Goal: Task Accomplishment & Management: Manage account settings

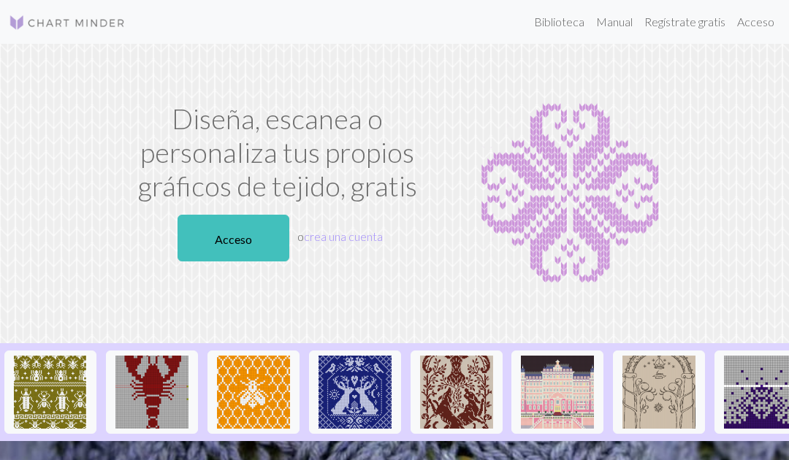
click at [228, 243] on font "Acceso" at bounding box center [233, 239] width 37 height 14
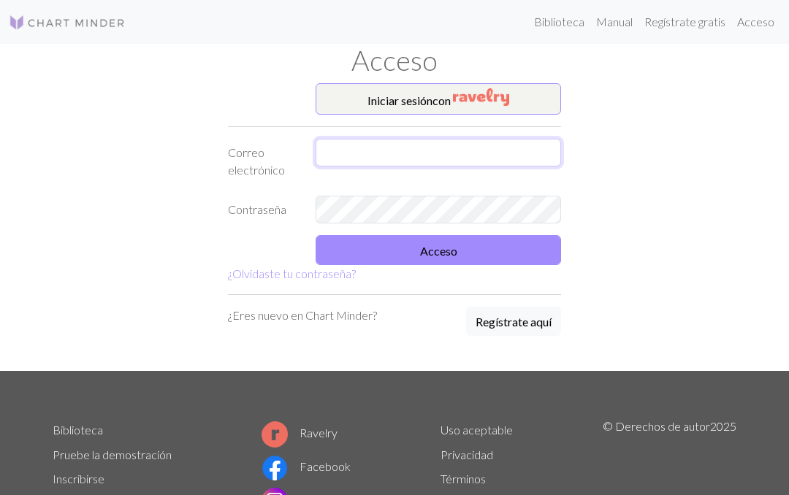
click at [430, 153] on input "text" at bounding box center [438, 153] width 245 height 28
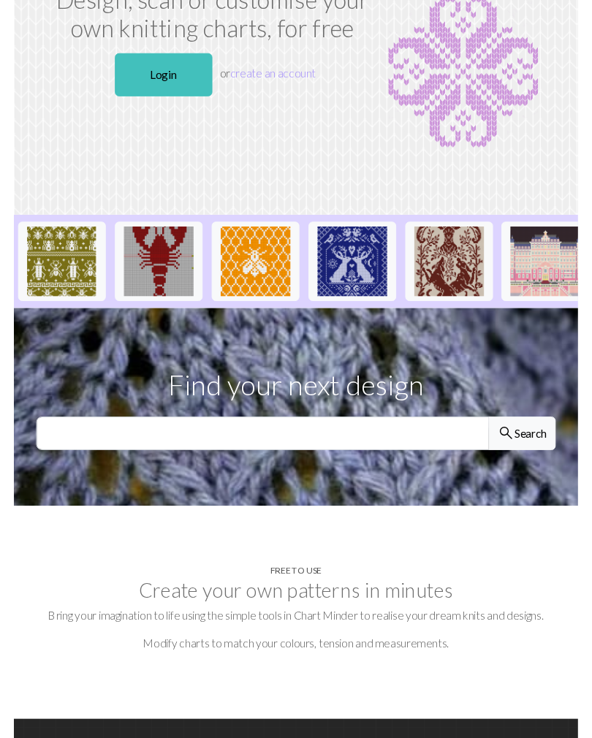
scroll to position [130, 0]
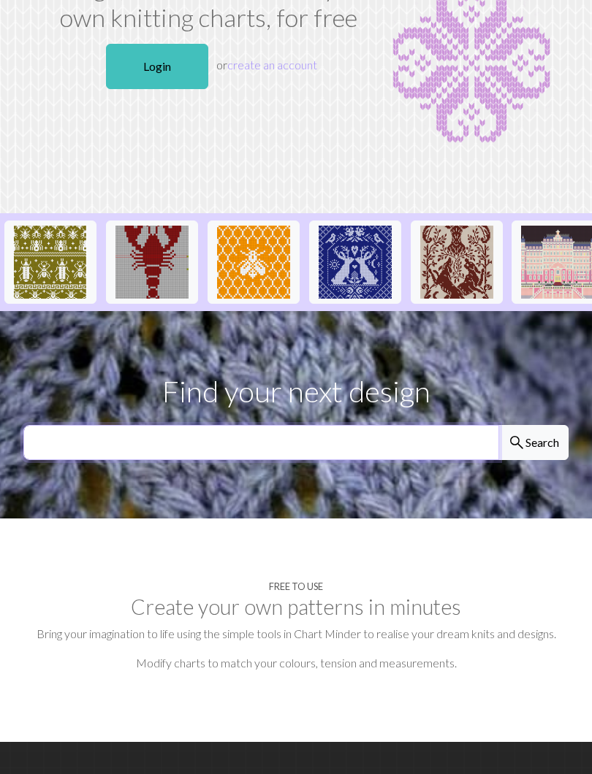
click at [88, 445] on input "text" at bounding box center [261, 442] width 476 height 35
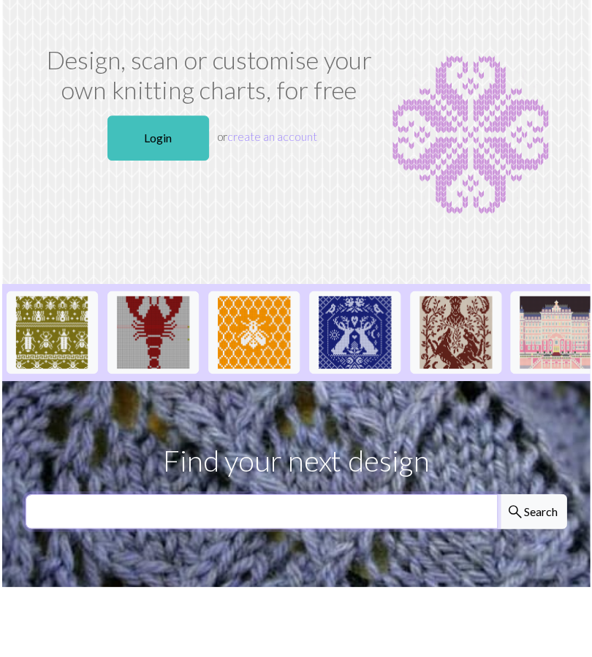
scroll to position [0, 0]
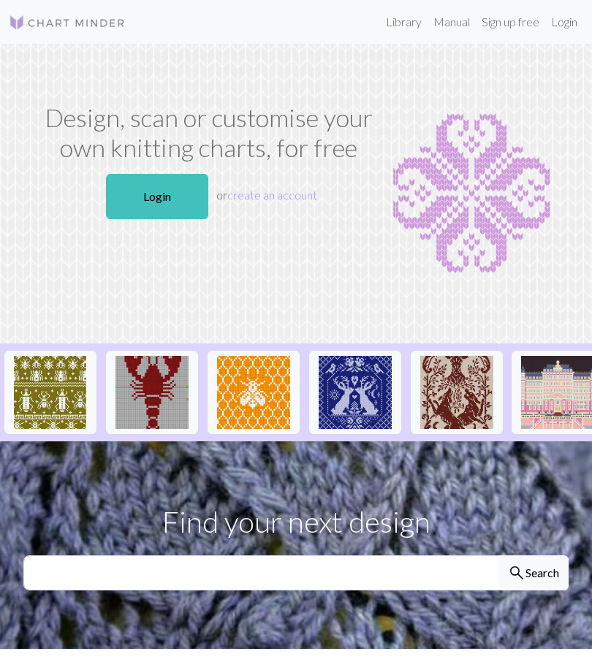
click at [54, 403] on img at bounding box center [50, 392] width 73 height 73
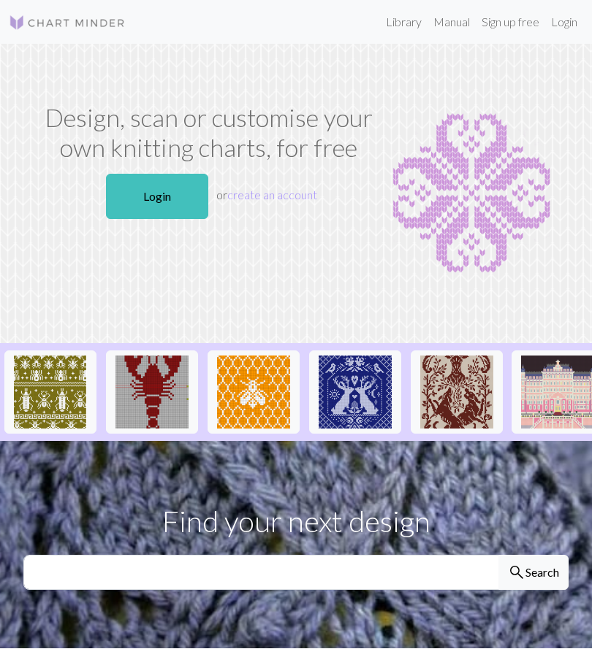
click at [393, 25] on link "Library" at bounding box center [403, 21] width 47 height 29
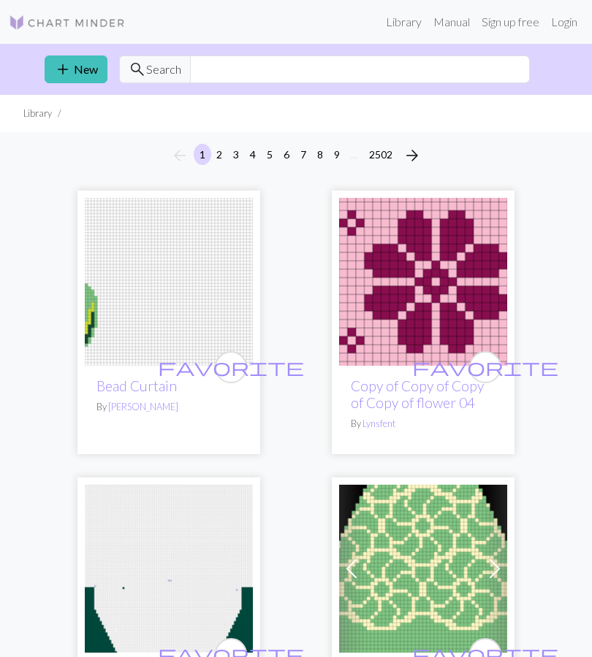
click at [55, 72] on span "add" at bounding box center [63, 69] width 18 height 20
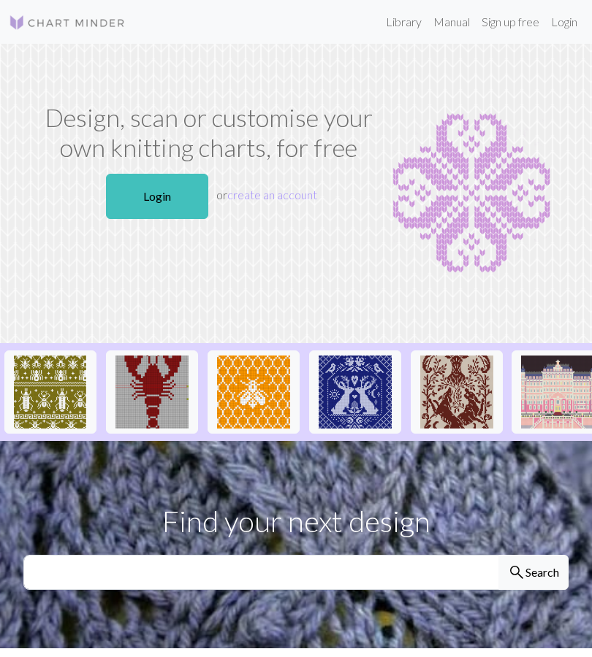
click at [126, 195] on link "Login" at bounding box center [157, 196] width 102 height 45
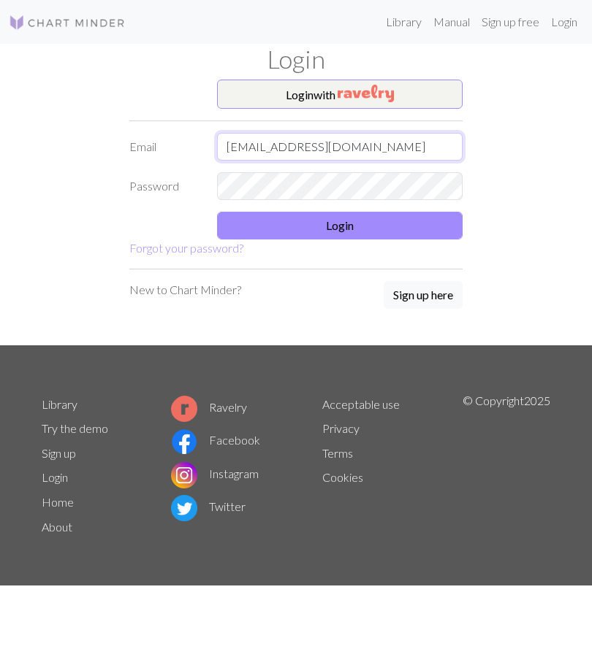
type input "[EMAIL_ADDRESS][DOMAIN_NAME]"
click at [139, 249] on form "Login with Email [EMAIL_ADDRESS][DOMAIN_NAME] Password Login Forgot your passwo…" at bounding box center [295, 168] width 333 height 177
click at [419, 223] on button "Login" at bounding box center [339, 226] width 245 height 28
